Goal: Check status: Check status

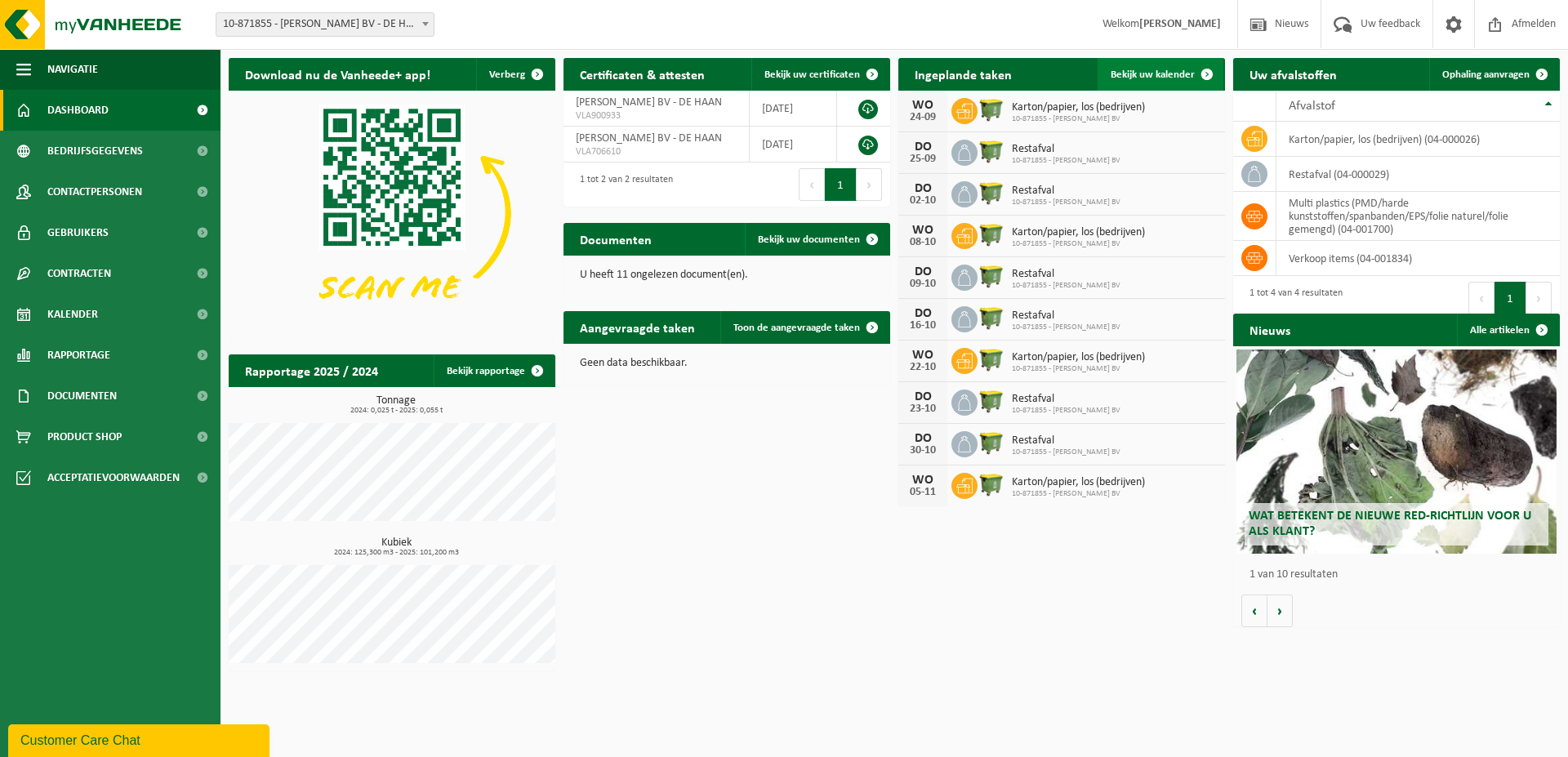
click at [1138, 74] on span "Bekijk uw kalender" at bounding box center [1153, 74] width 84 height 11
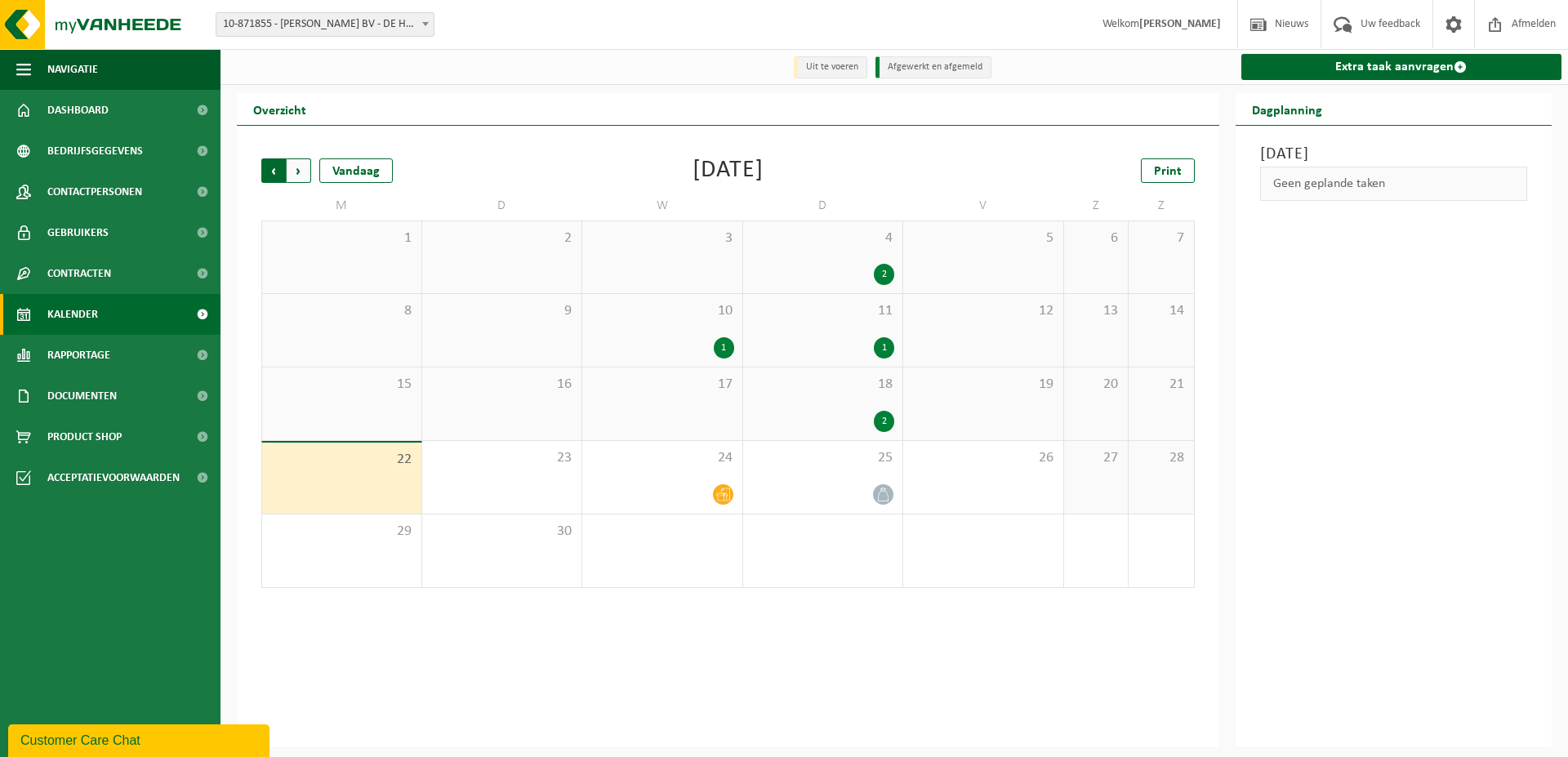
click at [297, 163] on span "Volgende" at bounding box center [299, 171] width 24 height 25
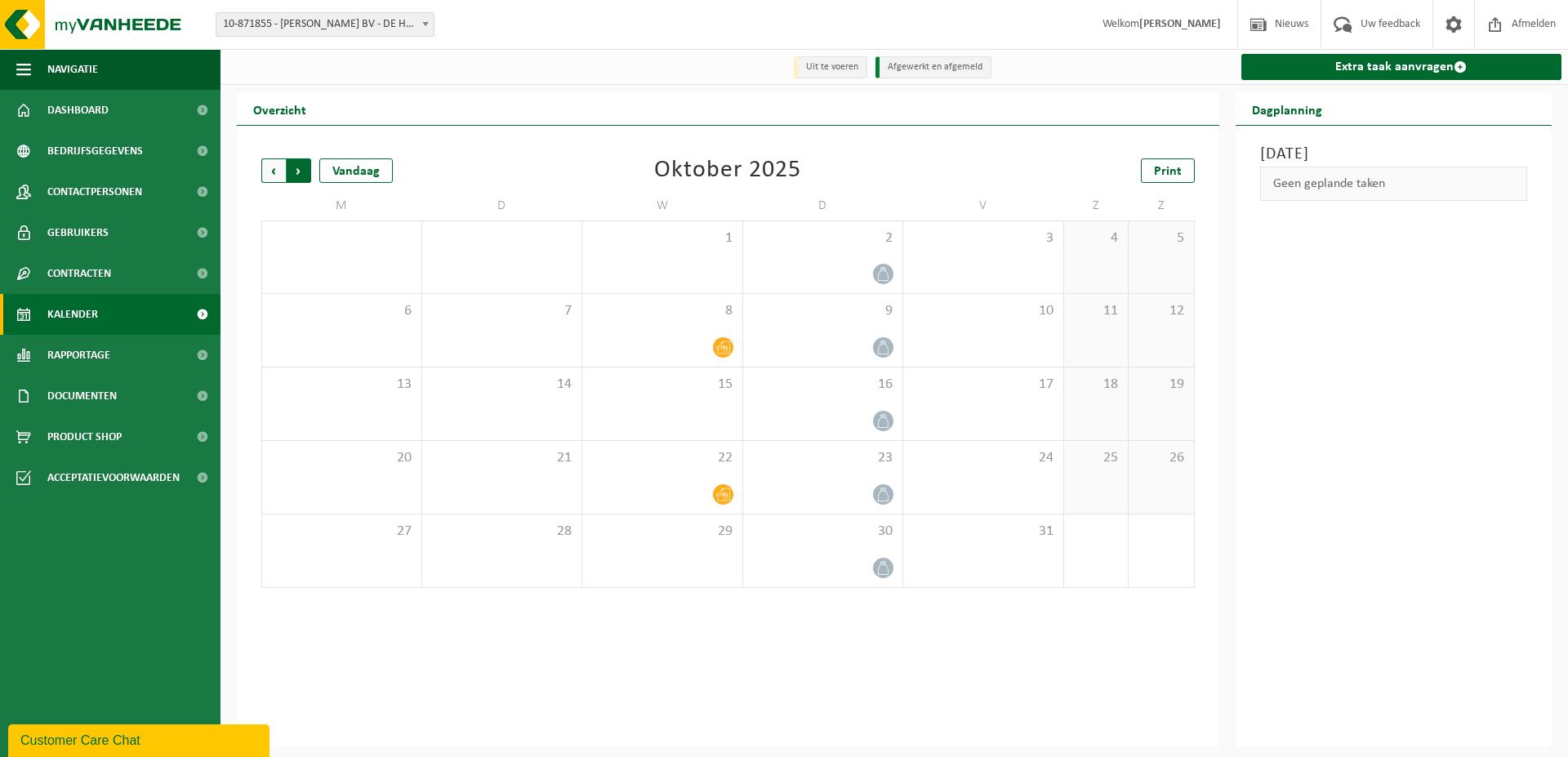
click at [276, 173] on span "Vorige" at bounding box center [274, 171] width 24 height 25
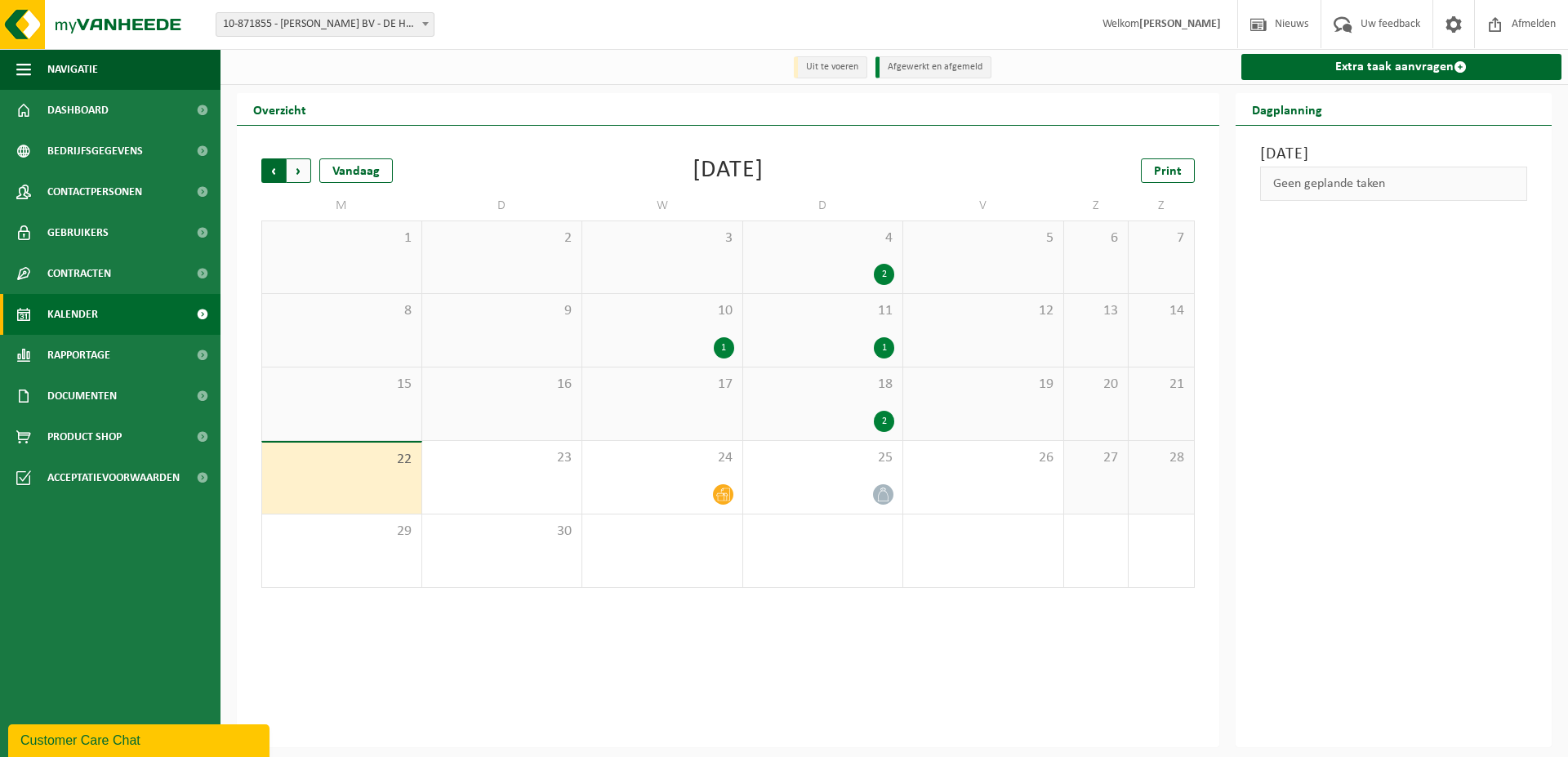
click at [301, 173] on span "Volgende" at bounding box center [299, 171] width 24 height 25
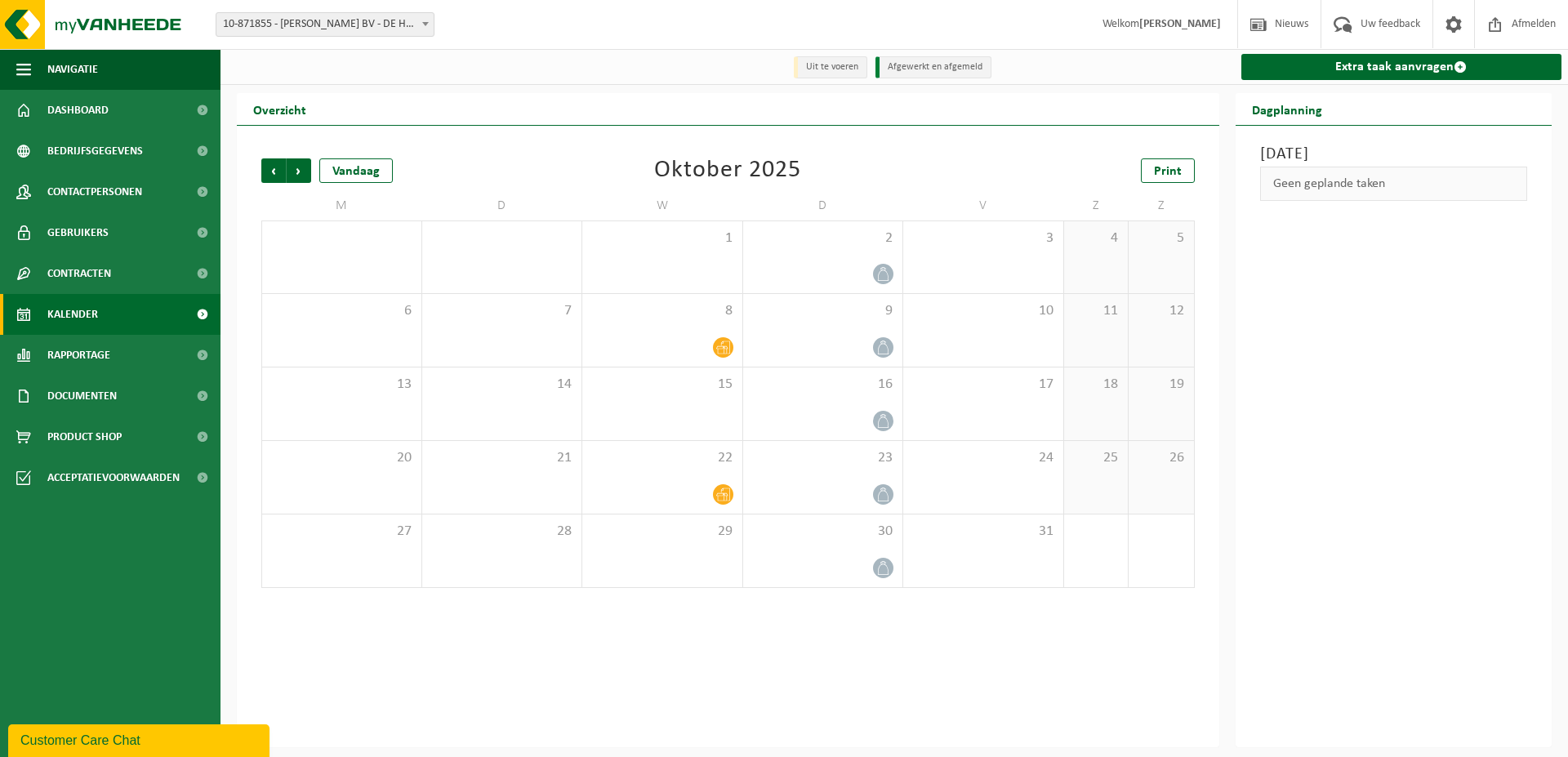
click at [301, 173] on span "Volgende" at bounding box center [299, 171] width 24 height 25
click at [301, 174] on span "Volgende" at bounding box center [299, 171] width 24 height 25
drag, startPoint x: 661, startPoint y: 169, endPoint x: 720, endPoint y: 175, distance: 59.3
click at [720, 175] on div "Januari 2026" at bounding box center [727, 171] width 136 height 25
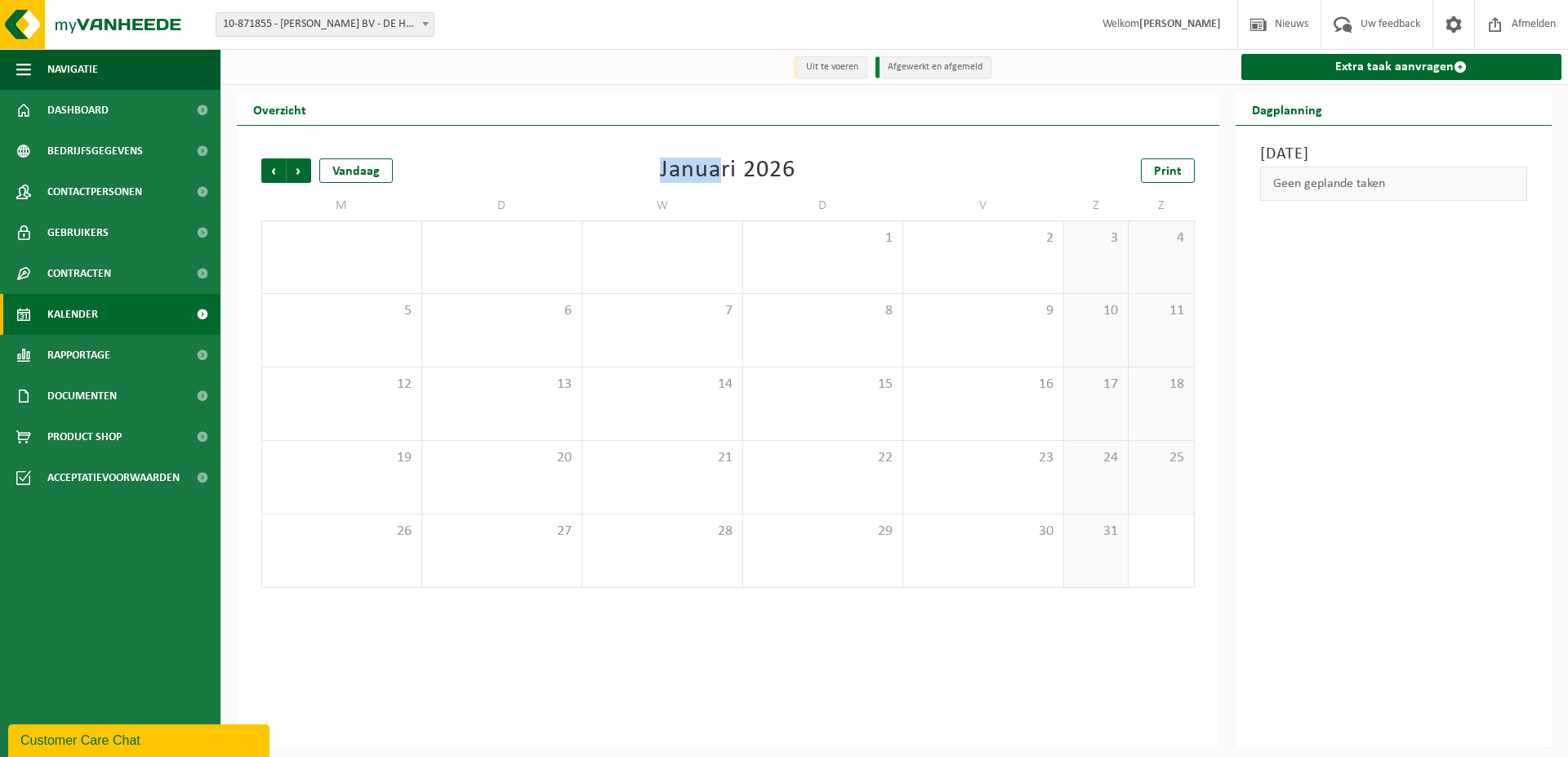
click at [865, 178] on div "Vorige Volgende Vandaag [DATE] Print" at bounding box center [728, 171] width 934 height 25
click at [273, 166] on span "Vorige" at bounding box center [274, 171] width 24 height 25
click at [276, 166] on span "Vorige" at bounding box center [274, 171] width 24 height 25
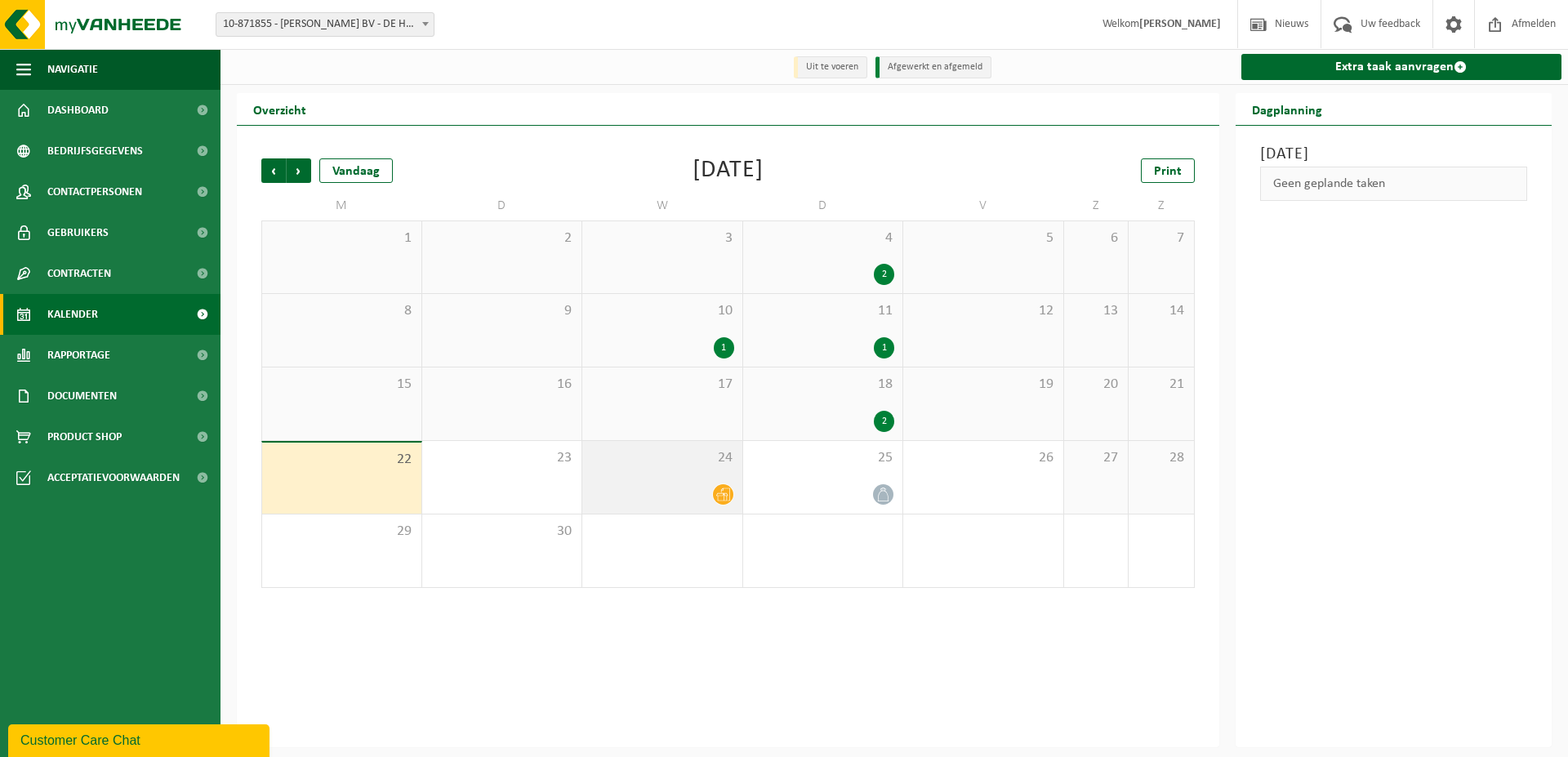
click at [720, 490] on icon at bounding box center [724, 494] width 14 height 14
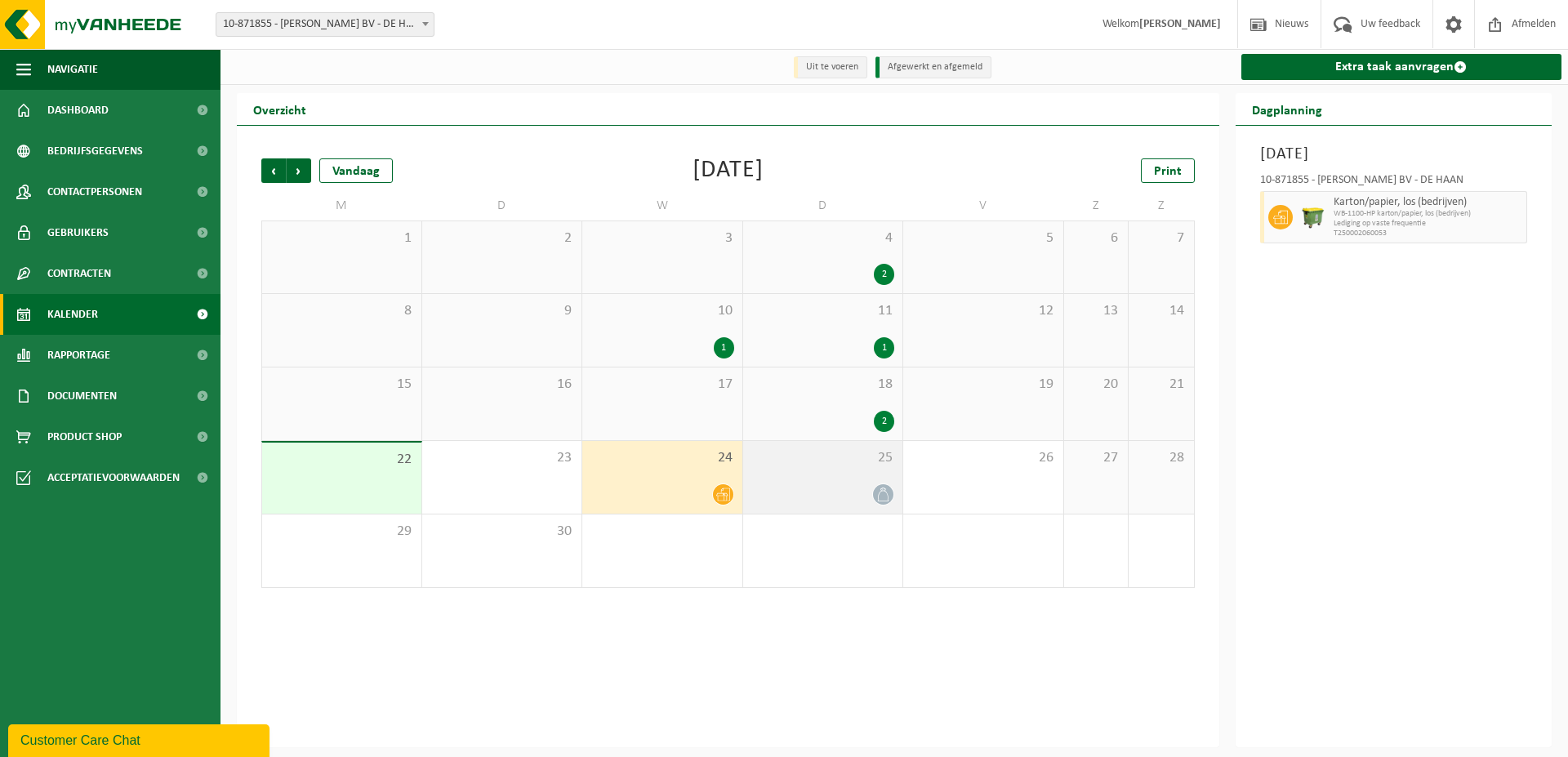
click at [885, 494] on icon at bounding box center [884, 494] width 14 height 14
